Goal: Task Accomplishment & Management: Manage account settings

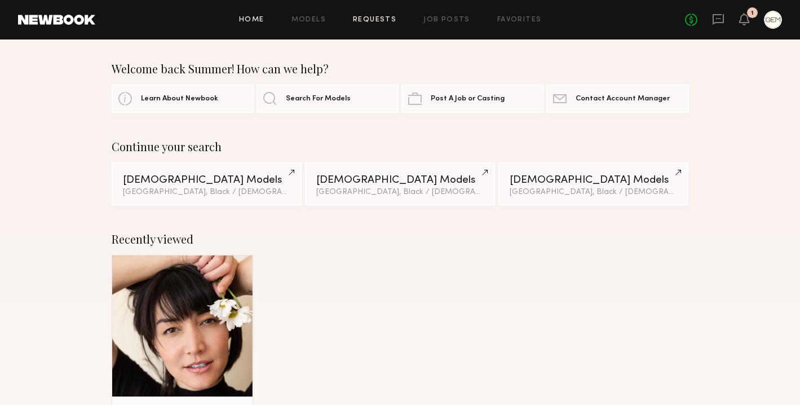
click at [384, 16] on link "Requests" at bounding box center [374, 19] width 43 height 7
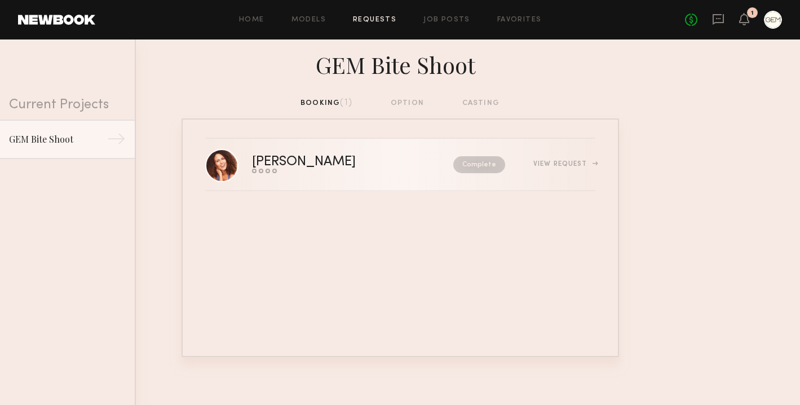
click at [576, 161] on div "View Request" at bounding box center [564, 164] width 61 height 7
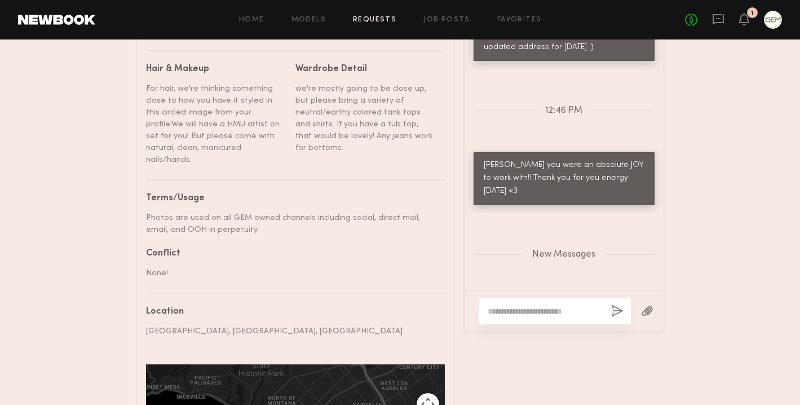
scroll to position [749, 0]
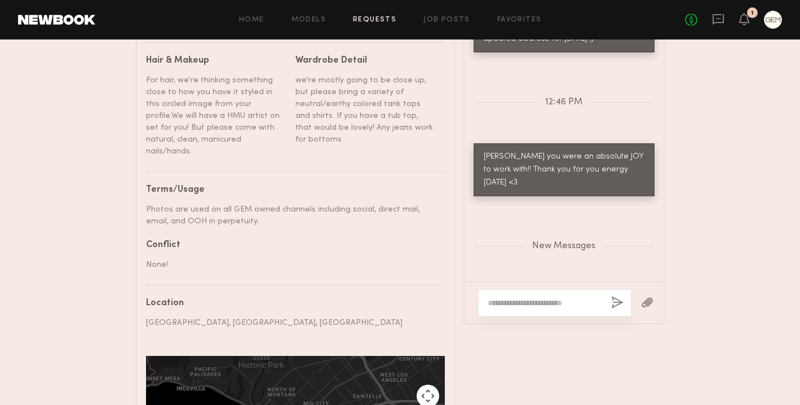
click at [501, 297] on textarea at bounding box center [545, 302] width 115 height 11
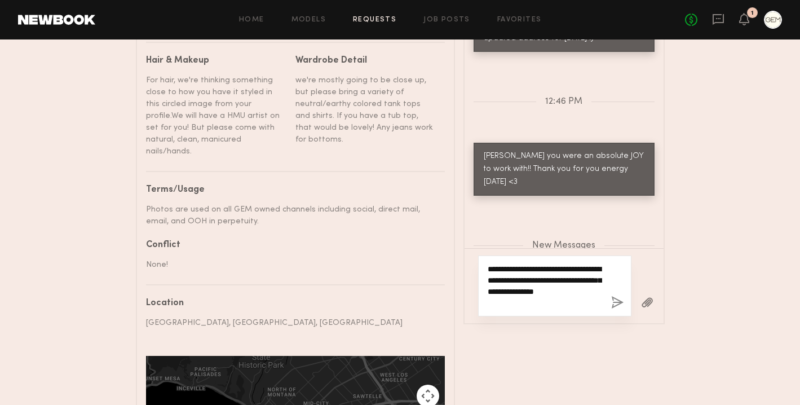
type textarea "**********"
click at [611, 297] on button "button" at bounding box center [617, 303] width 12 height 14
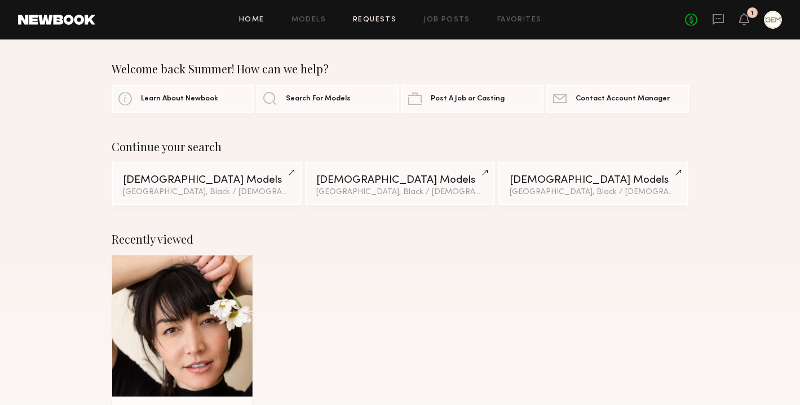
click at [390, 17] on link "Requests" at bounding box center [374, 19] width 43 height 7
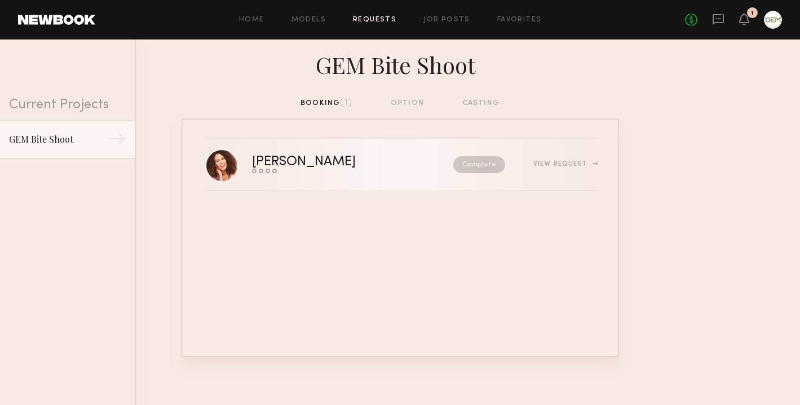
click at [563, 164] on div "View Request" at bounding box center [564, 164] width 61 height 7
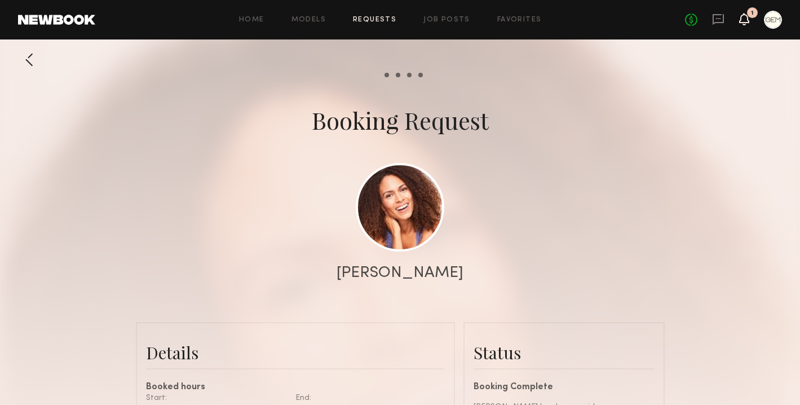
click at [745, 21] on icon at bounding box center [744, 19] width 9 height 8
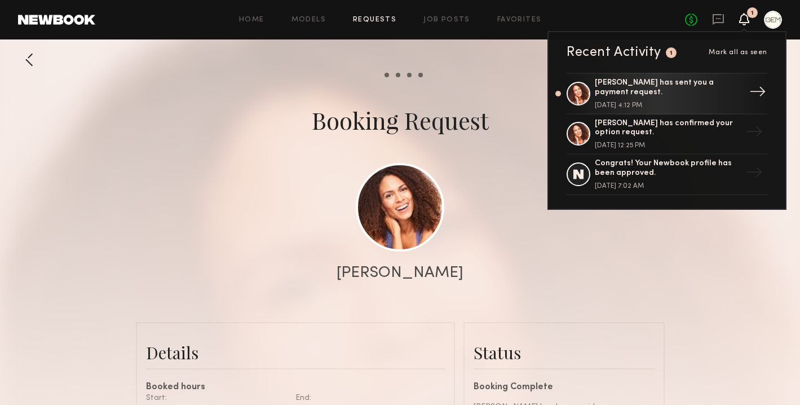
click at [687, 85] on div "Lauren B. has sent you a payment request." at bounding box center [668, 87] width 147 height 19
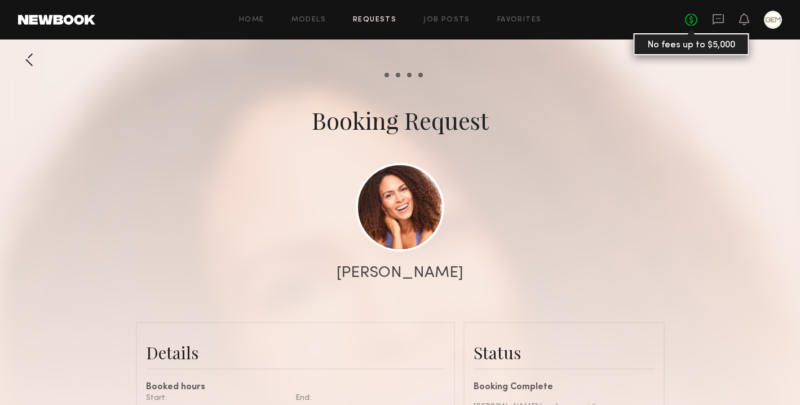
click at [692, 20] on link "No fees up to $5,000" at bounding box center [691, 20] width 12 height 12
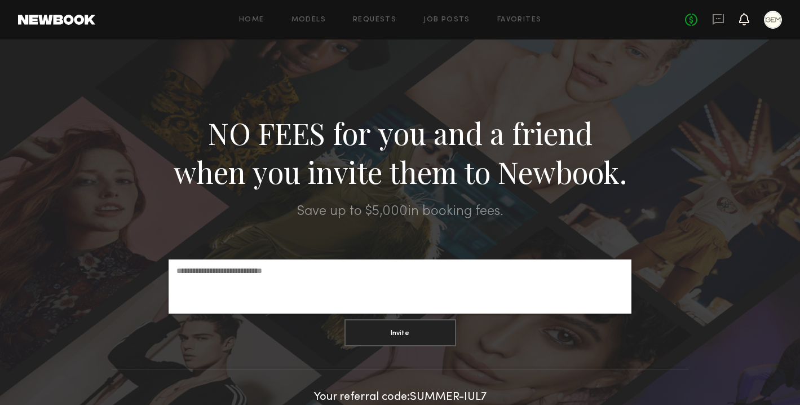
click at [743, 24] on icon at bounding box center [744, 25] width 3 height 2
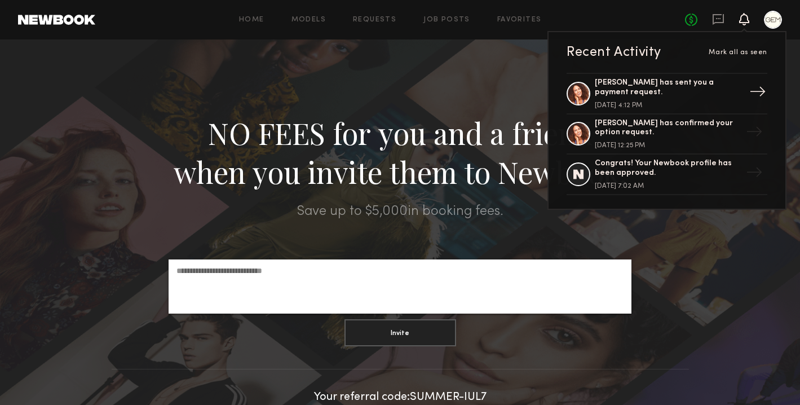
click at [754, 89] on div "→" at bounding box center [758, 93] width 26 height 29
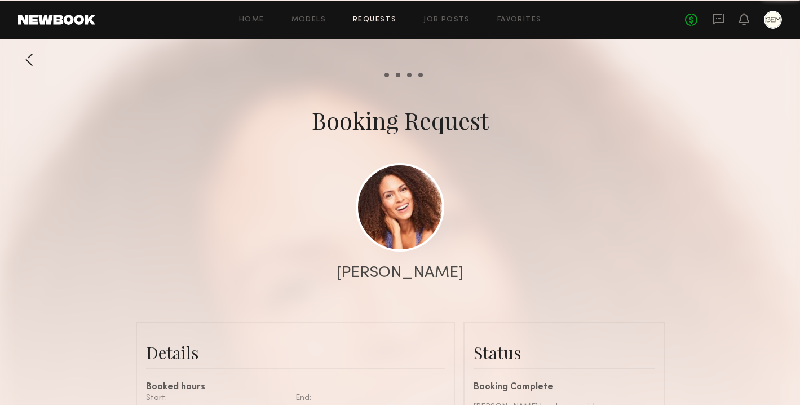
scroll to position [1135, 0]
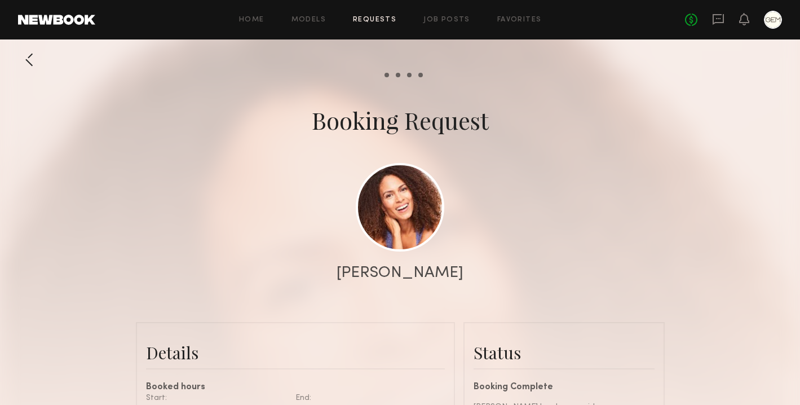
click at [776, 19] on div at bounding box center [773, 20] width 18 height 18
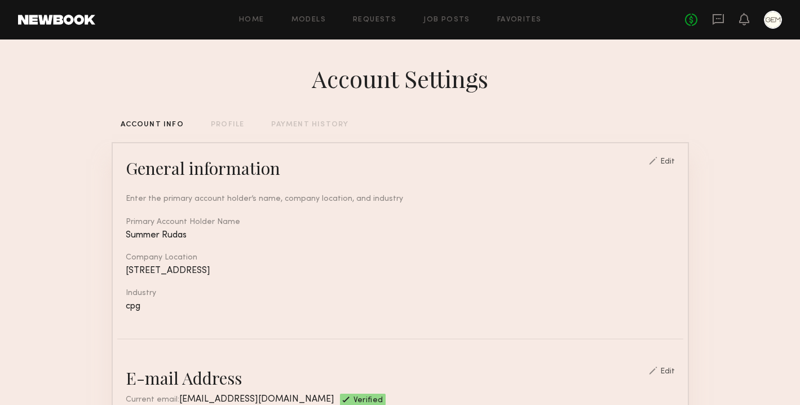
click at [291, 127] on div "PAYMENT HISTORY" at bounding box center [309, 124] width 77 height 7
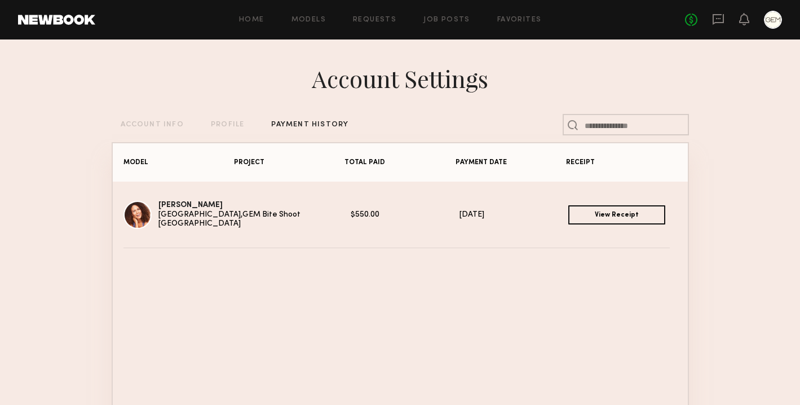
click at [614, 214] on link "View Receipt" at bounding box center [617, 214] width 97 height 19
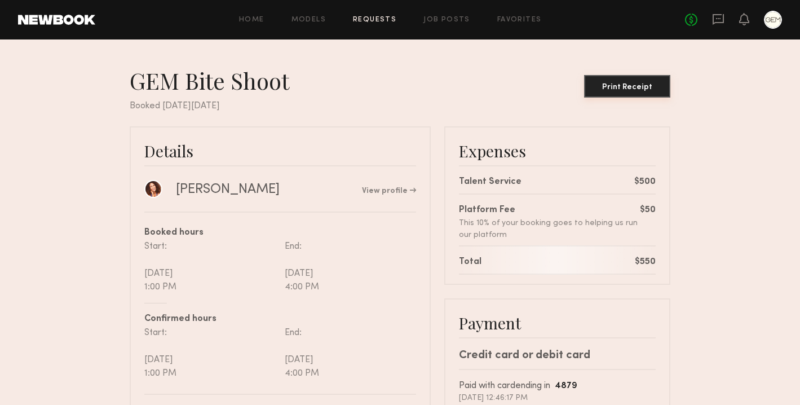
click at [648, 93] on button "Print Receipt" at bounding box center [627, 86] width 86 height 23
